Goal: Complete application form

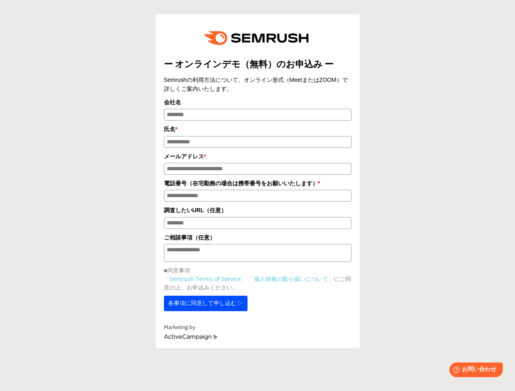
click at [257, 38] on img at bounding box center [257, 37] width 119 height 31
click at [257, 103] on label "会社名" at bounding box center [257, 102] width 187 height 9
click at [257, 109] on input "会社名" at bounding box center [257, 115] width 187 height 12
click at [257, 116] on input "会社名" at bounding box center [257, 115] width 187 height 12
click at [257, 131] on label "氏名 *" at bounding box center [257, 129] width 187 height 9
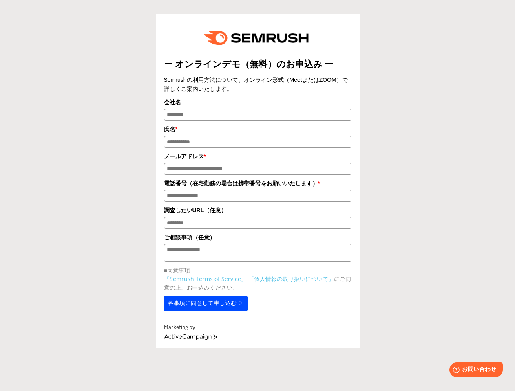
click at [257, 136] on input "氏名 *" at bounding box center [257, 142] width 187 height 12
click at [257, 144] on input "氏名 *" at bounding box center [257, 142] width 187 height 12
click at [257, 158] on label "メールアドレス *" at bounding box center [257, 156] width 187 height 9
click at [257, 163] on input "メールアドレス *" at bounding box center [257, 169] width 187 height 12
click at [257, 171] on input "メールアドレス *" at bounding box center [257, 169] width 187 height 12
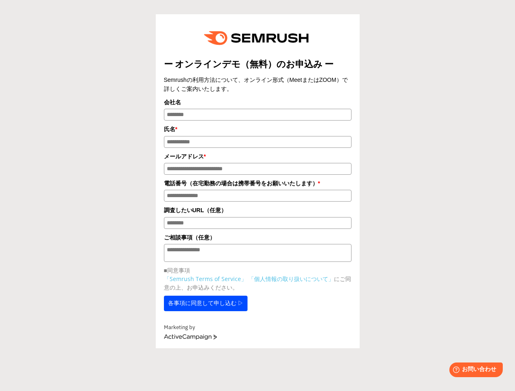
click at [257, 186] on label "電話番号（在宅勤務の場合は携帯番号をお願いいたします） *" at bounding box center [257, 183] width 187 height 9
click at [257, 190] on input "電話番号（在宅勤務の場合は携帯番号をお願いいたします） *" at bounding box center [257, 196] width 187 height 12
click at [257, 198] on input "電話番号（在宅勤務の場合は携帯番号をお願いいたします） *" at bounding box center [257, 196] width 187 height 12
click at [257, 213] on label "調査したいURL（任意）" at bounding box center [257, 210] width 187 height 9
click at [257, 217] on input "調査したいURL（任意）" at bounding box center [257, 223] width 187 height 12
